Goal: Entertainment & Leisure: Browse casually

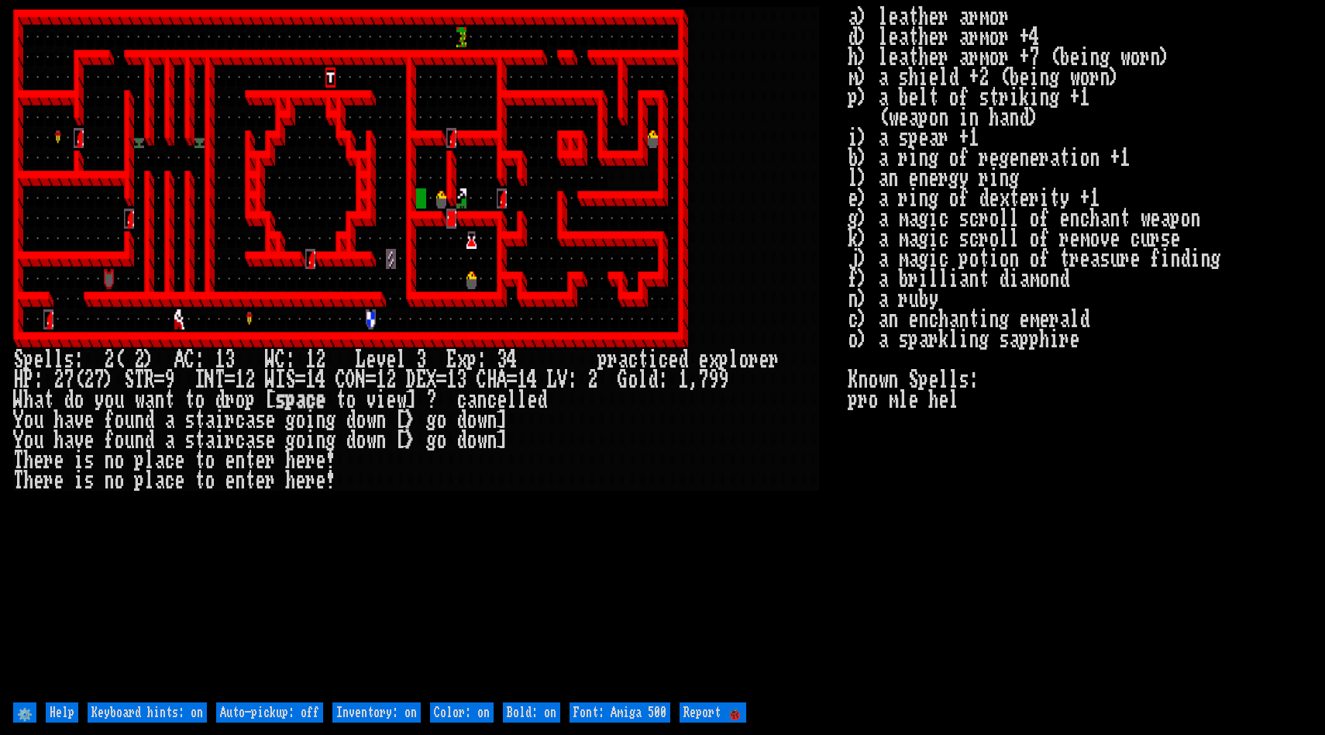
click at [26, 714] on input "⚙️" at bounding box center [24, 712] width 23 height 20
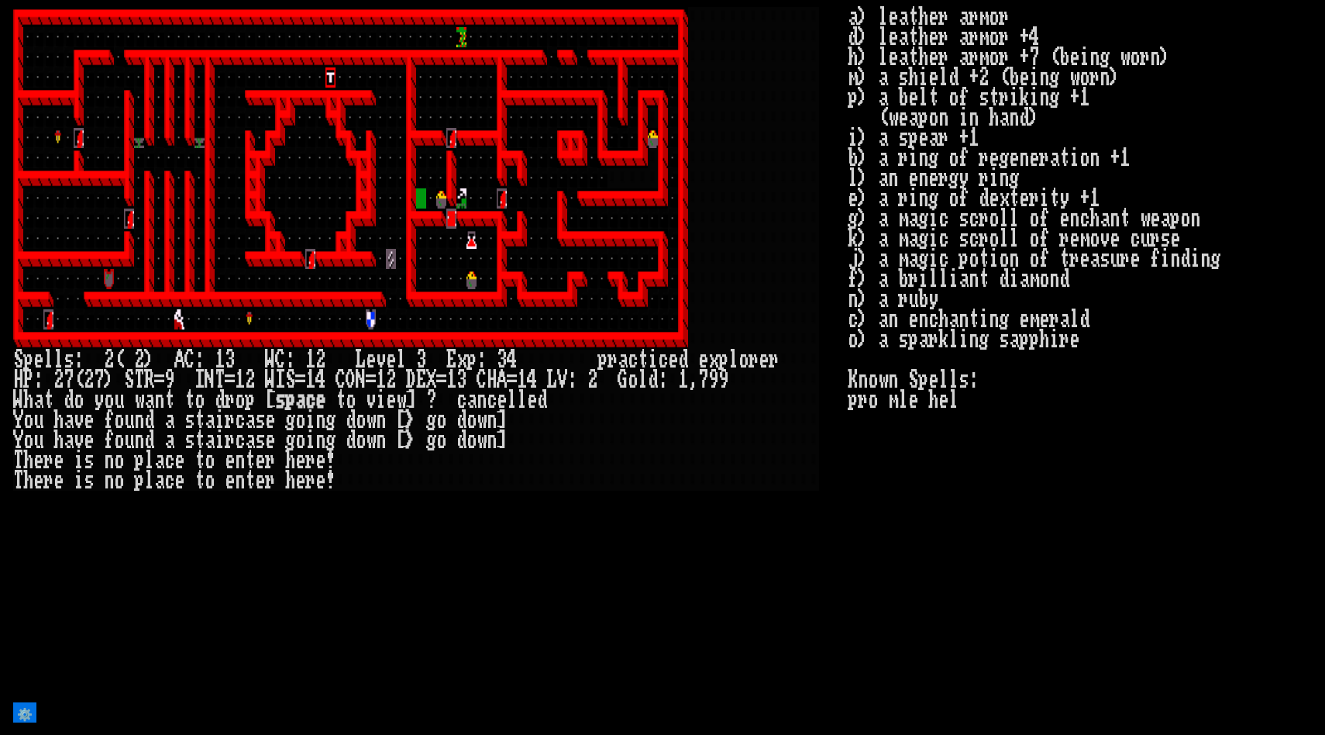
click at [22, 713] on input "⚙️" at bounding box center [24, 712] width 23 height 20
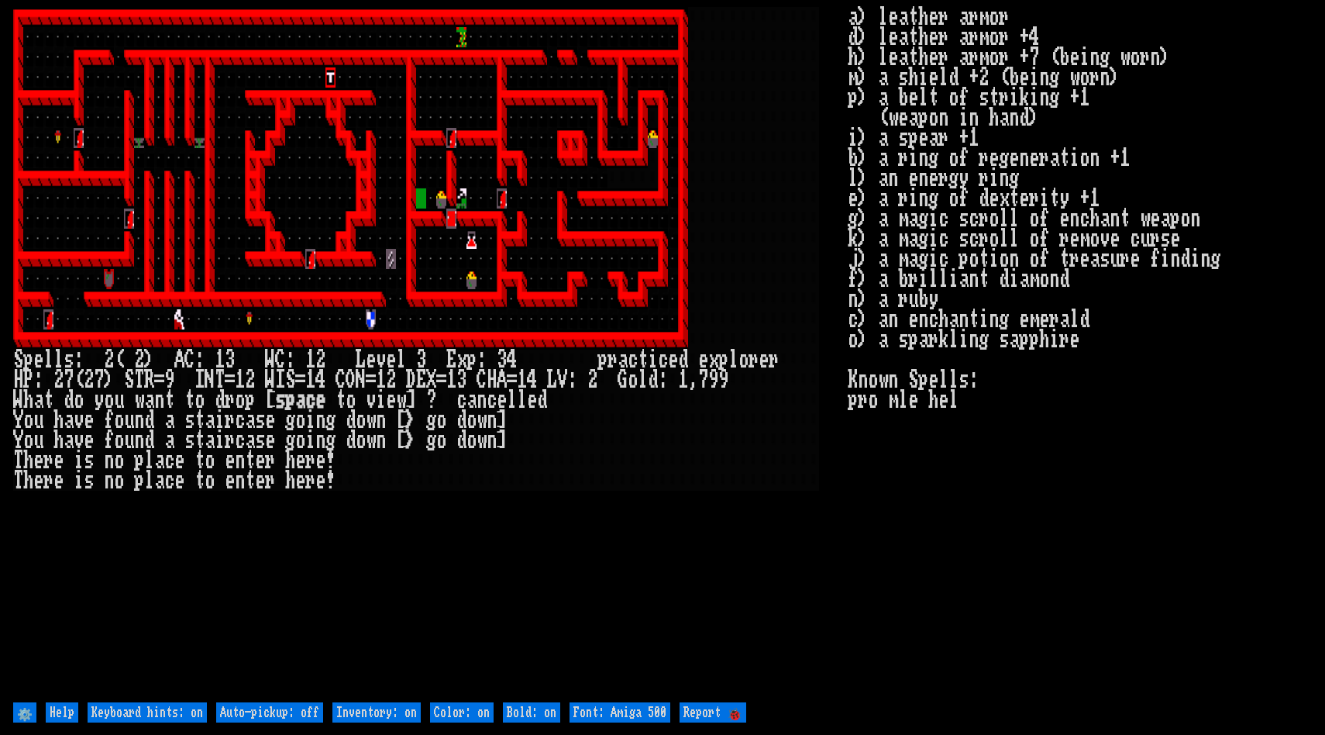
click at [46, 711] on input "Help" at bounding box center [62, 712] width 33 height 20
